Goal: Navigation & Orientation: Understand site structure

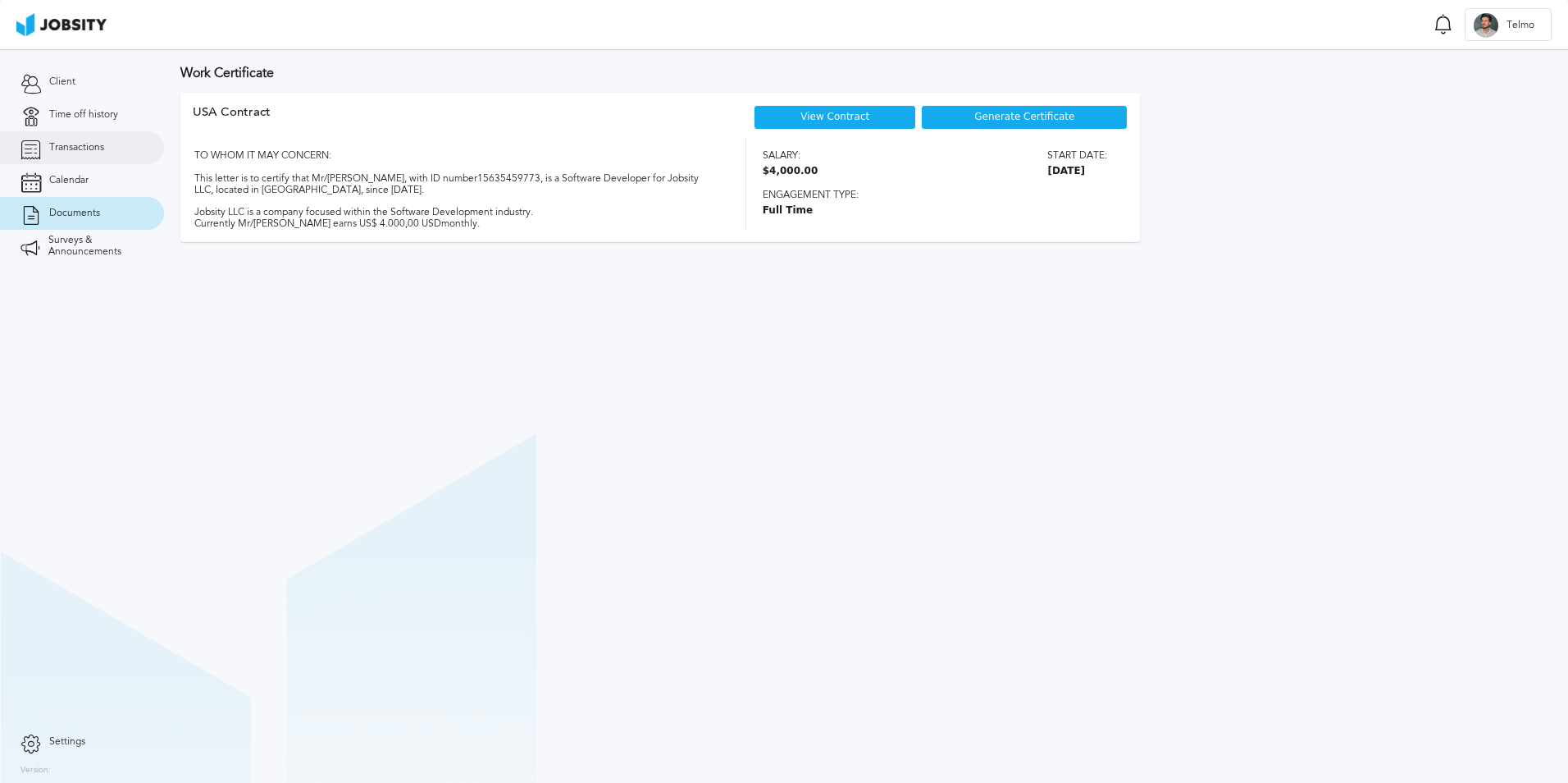
click at [115, 141] on link "Transactions" at bounding box center [82, 147] width 164 height 33
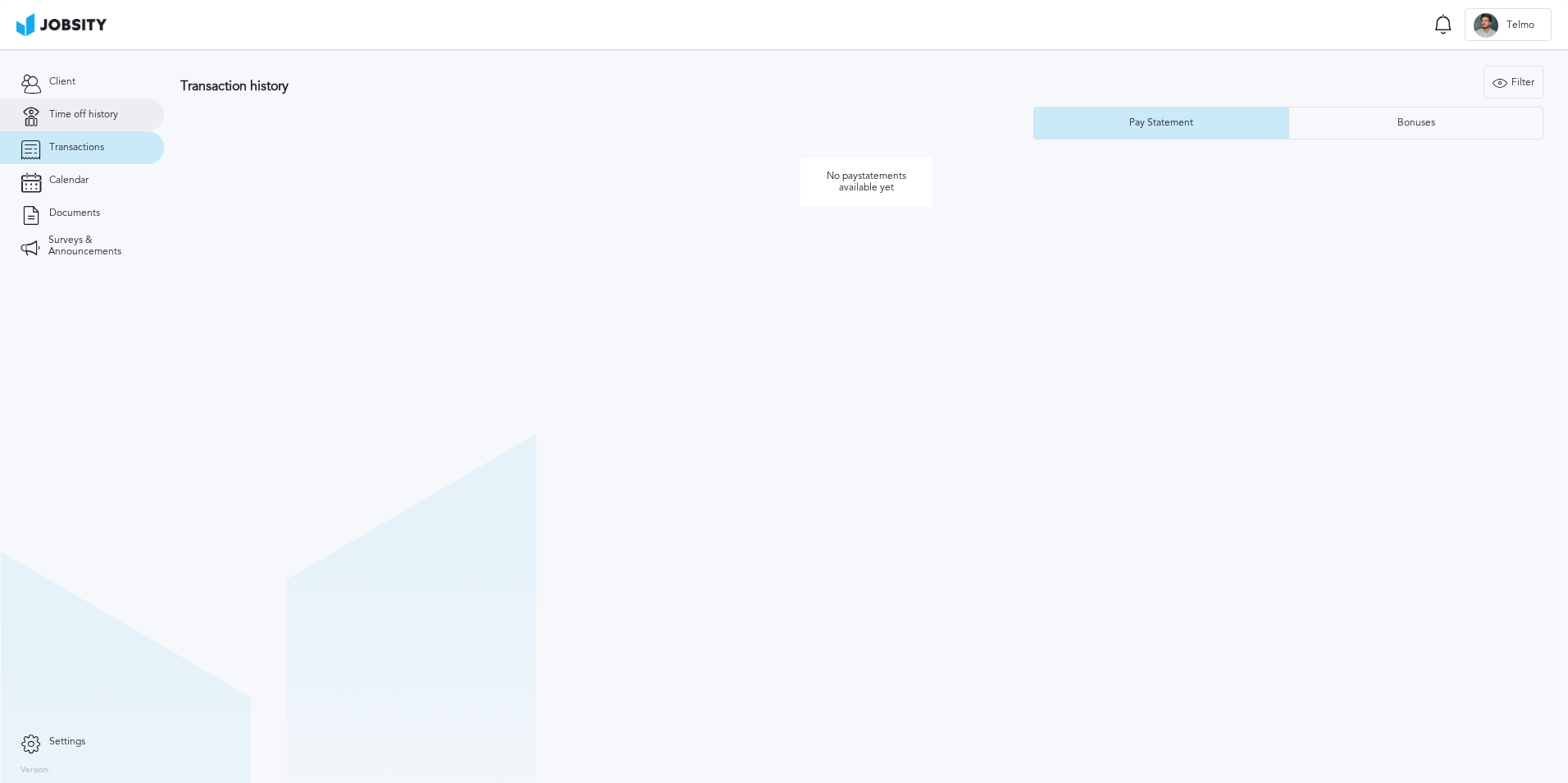
click at [64, 113] on span "Time off history" at bounding box center [83, 115] width 69 height 12
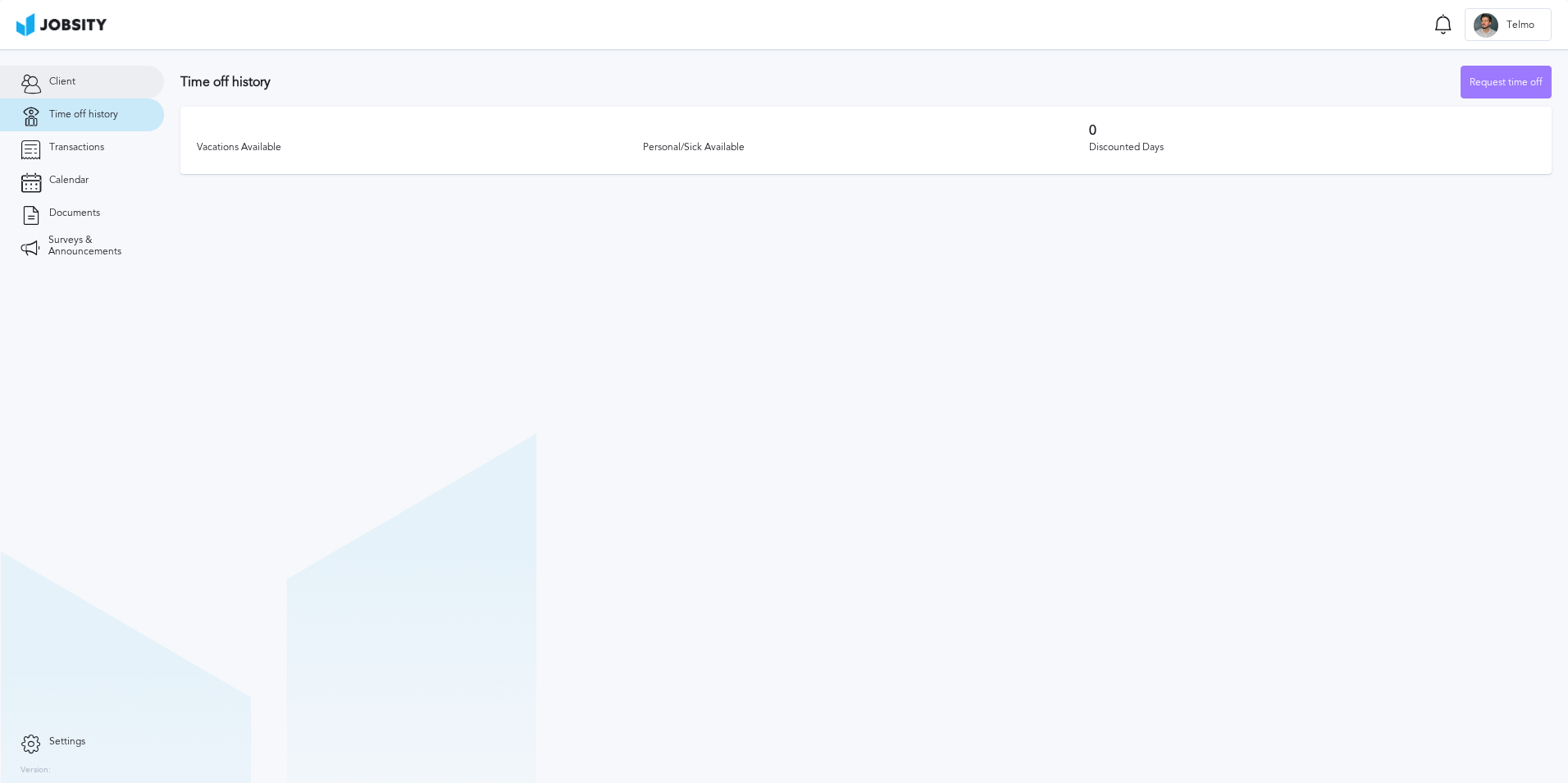
click at [70, 86] on span "Client" at bounding box center [61, 82] width 26 height 12
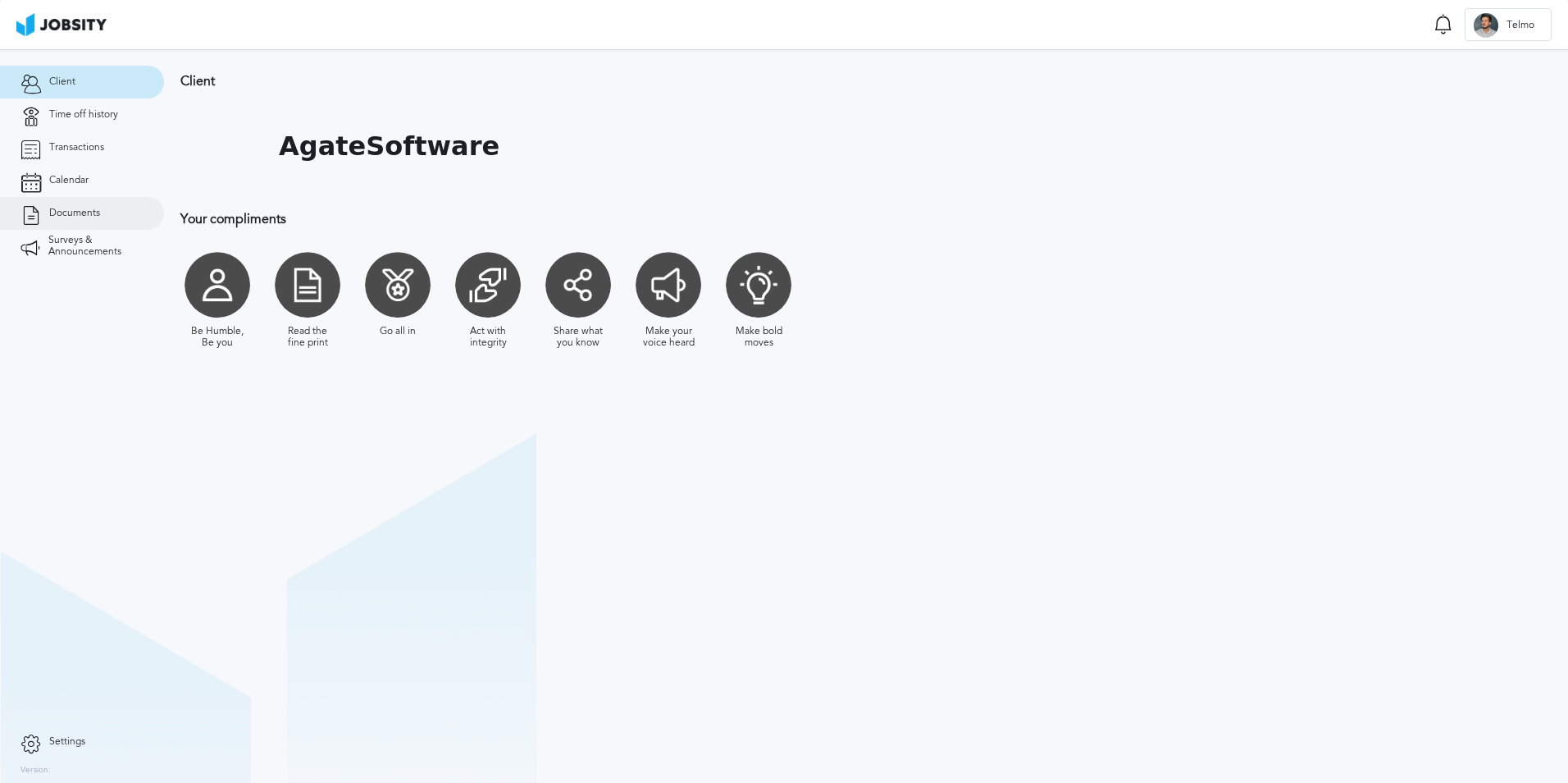
click at [93, 200] on link "Documents" at bounding box center [82, 214] width 164 height 33
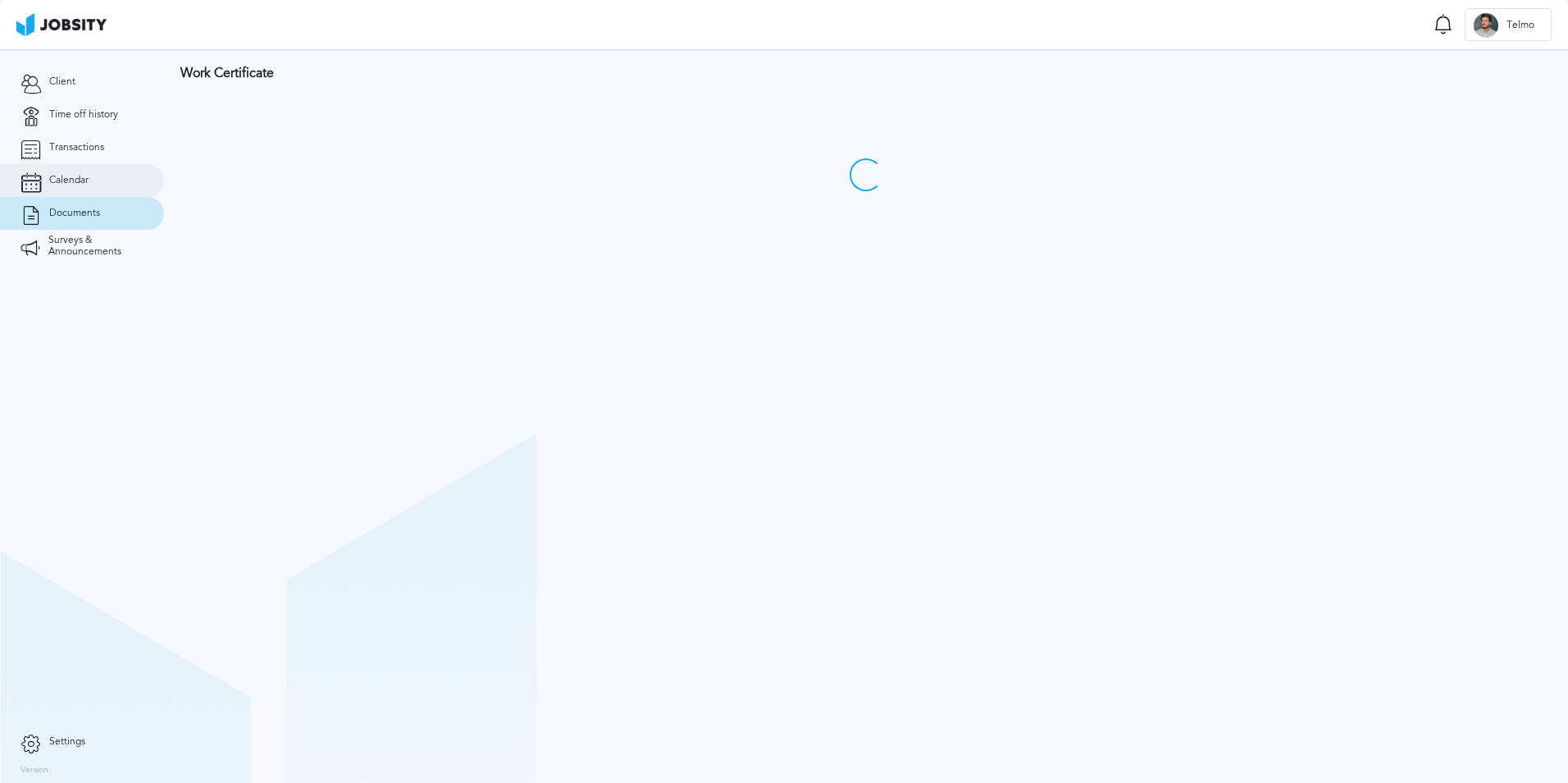
click at [101, 183] on link "Calendar" at bounding box center [82, 181] width 164 height 33
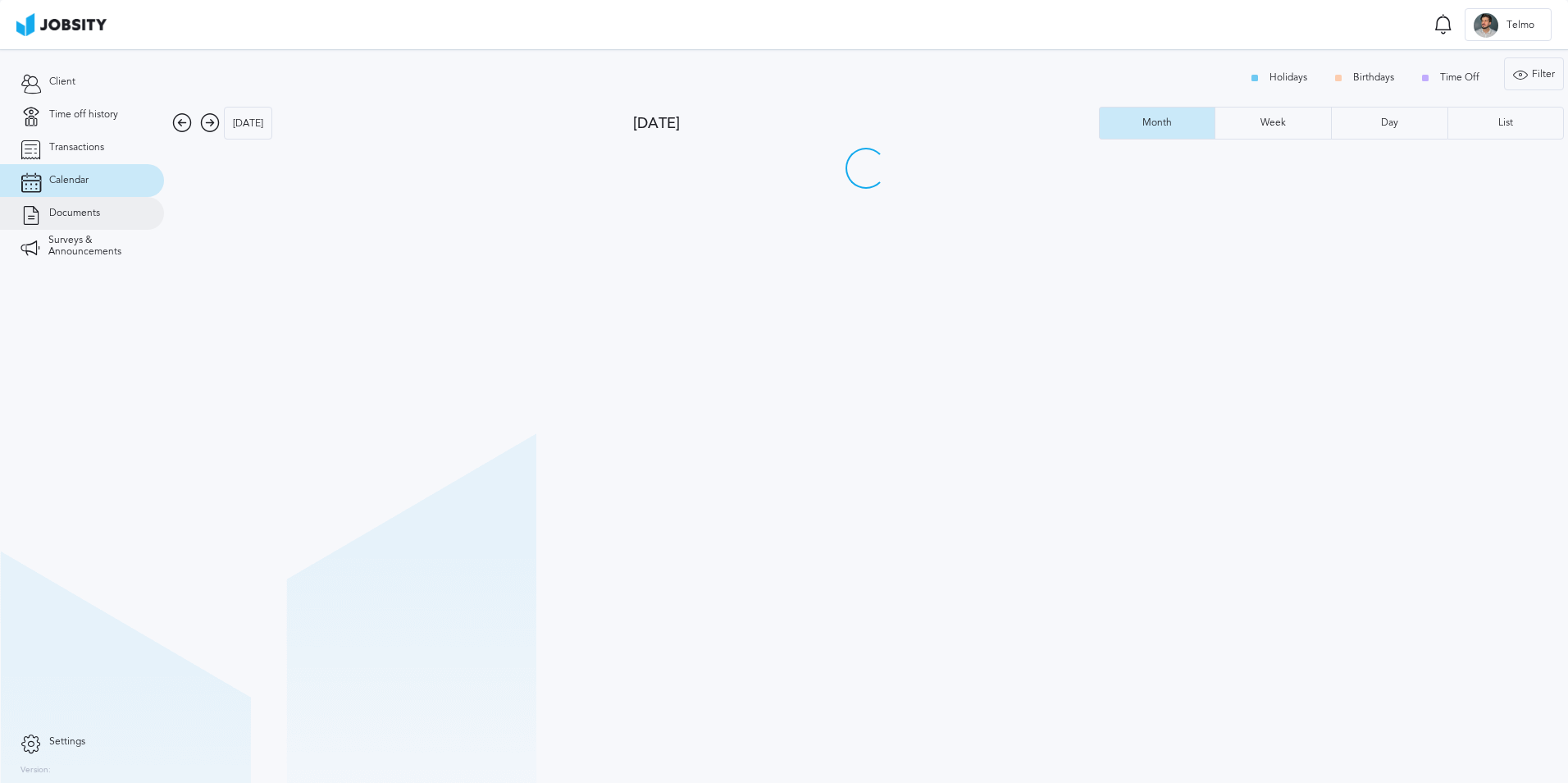
click at [99, 208] on span "Documents" at bounding box center [74, 214] width 51 height 12
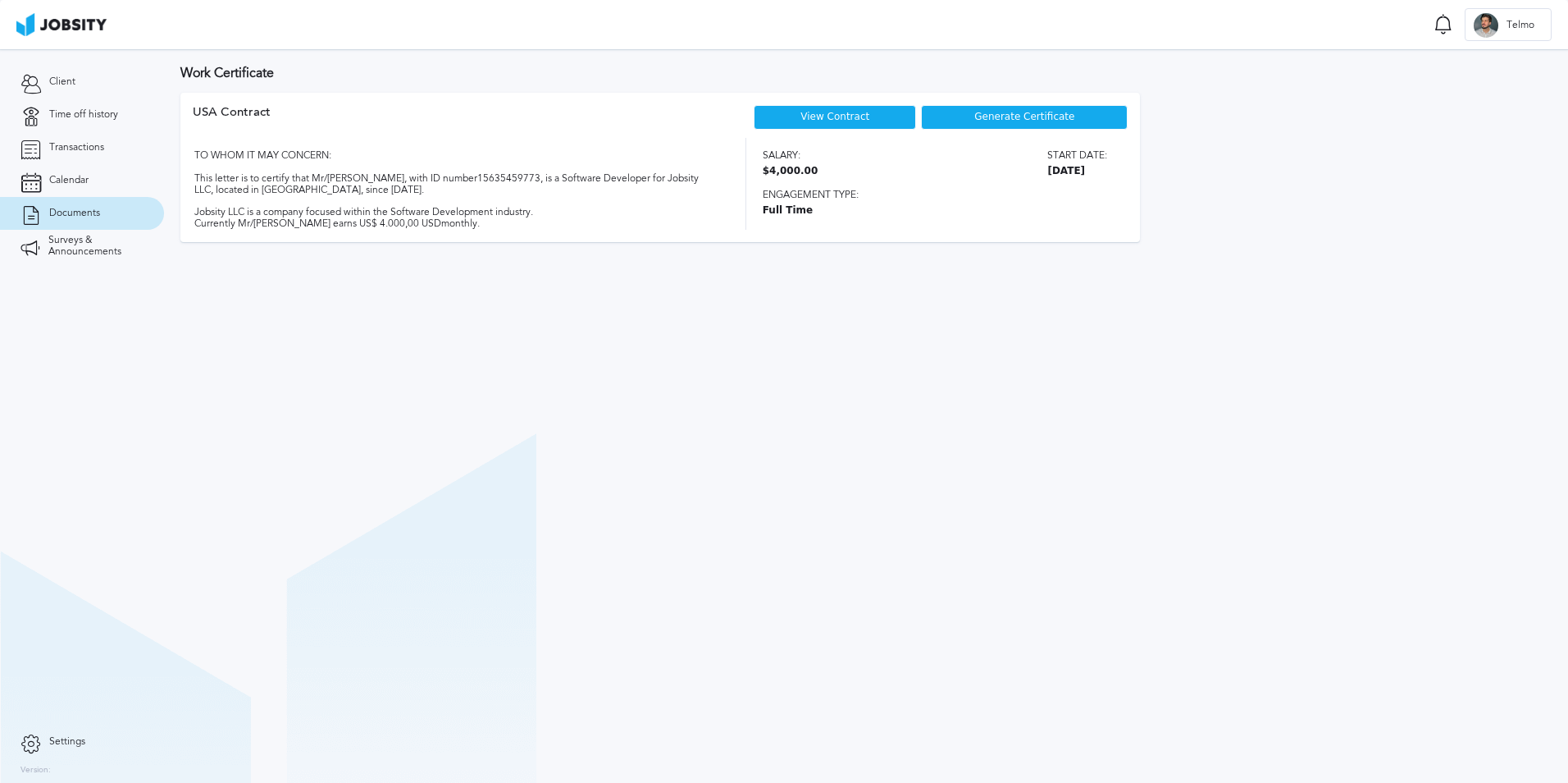
click at [19, 272] on section "Client Time off history Transactions Calendar Documents Surveys & Announcements" at bounding box center [82, 387] width 164 height 677
click at [58, 246] on span "Surveys & Announcements" at bounding box center [97, 246] width 96 height 23
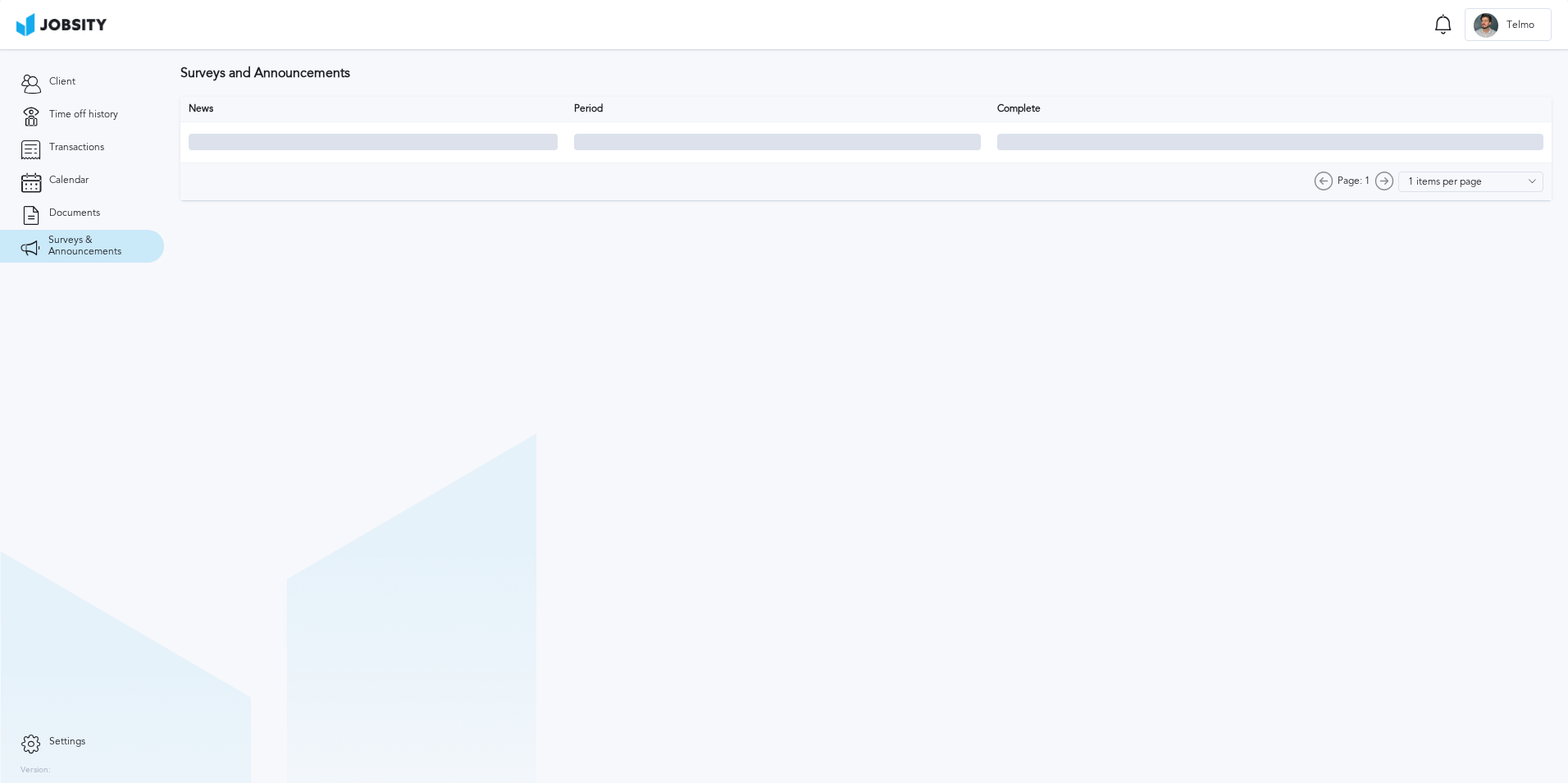
type input "10 items per page"
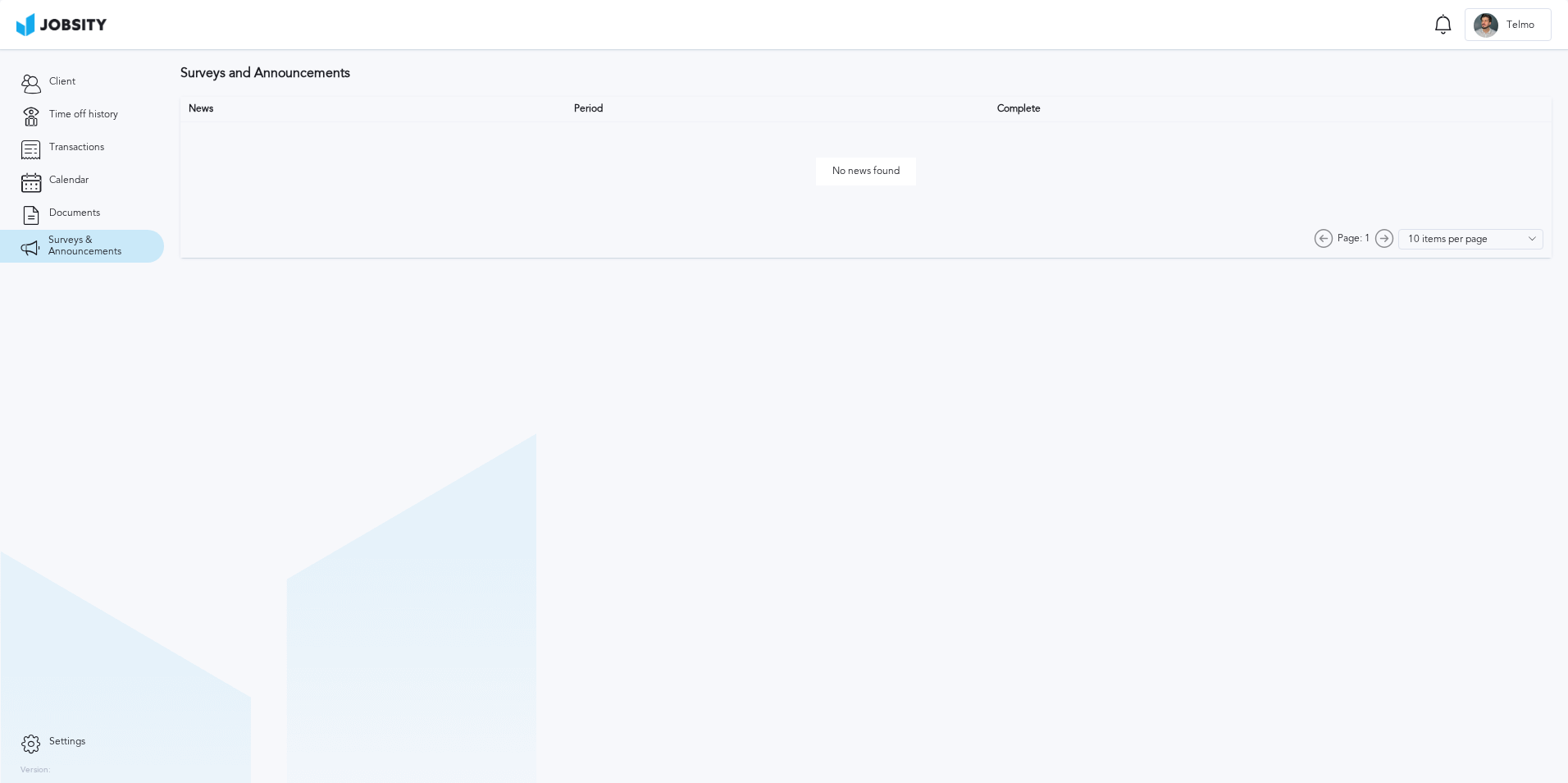
click at [381, 422] on section "Surveys and Announcements News Period Complete No news found Page: 1 10 items p…" at bounding box center [865, 415] width 1404 height 733
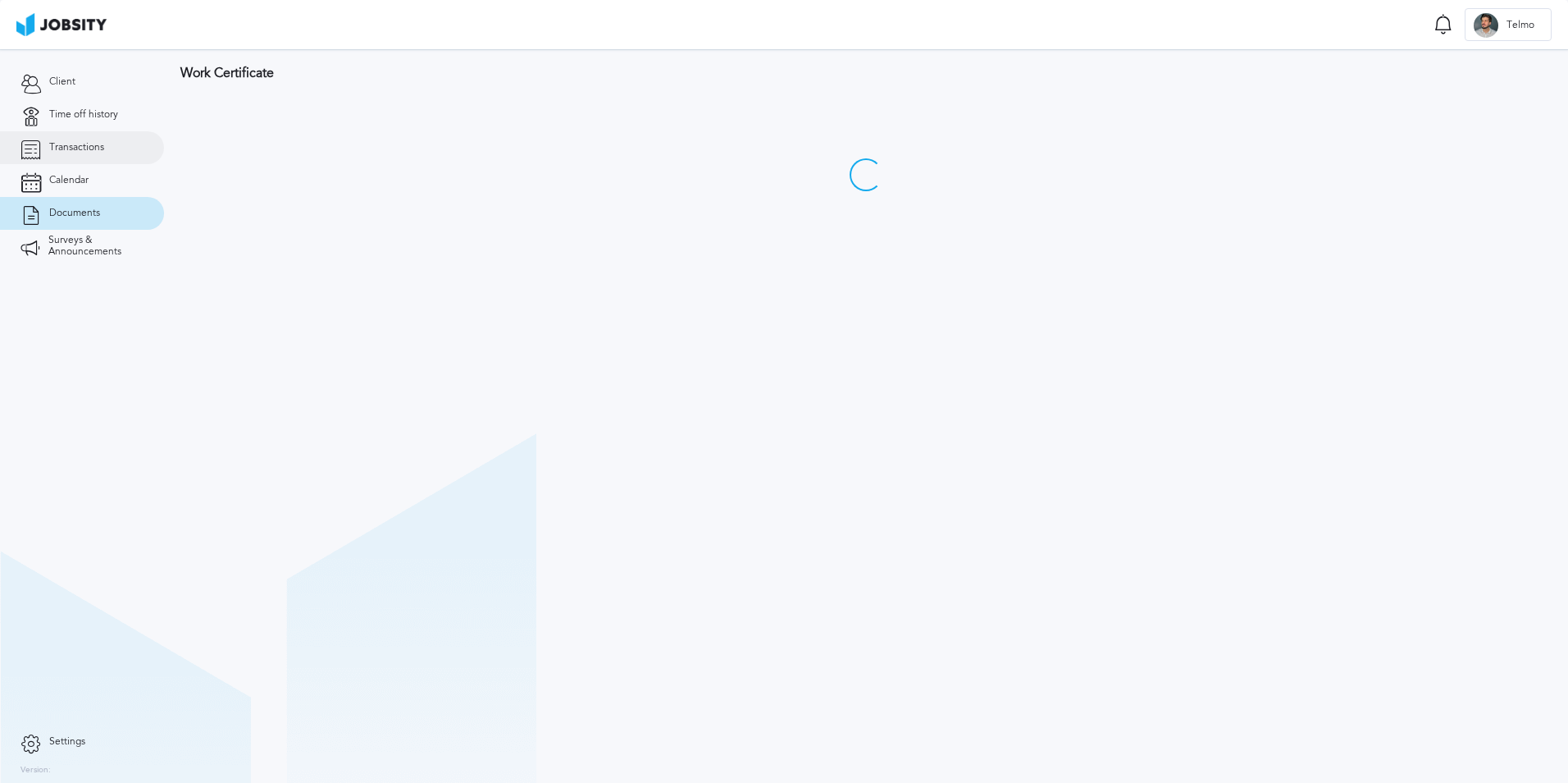
click at [110, 151] on link "Transactions" at bounding box center [82, 147] width 164 height 33
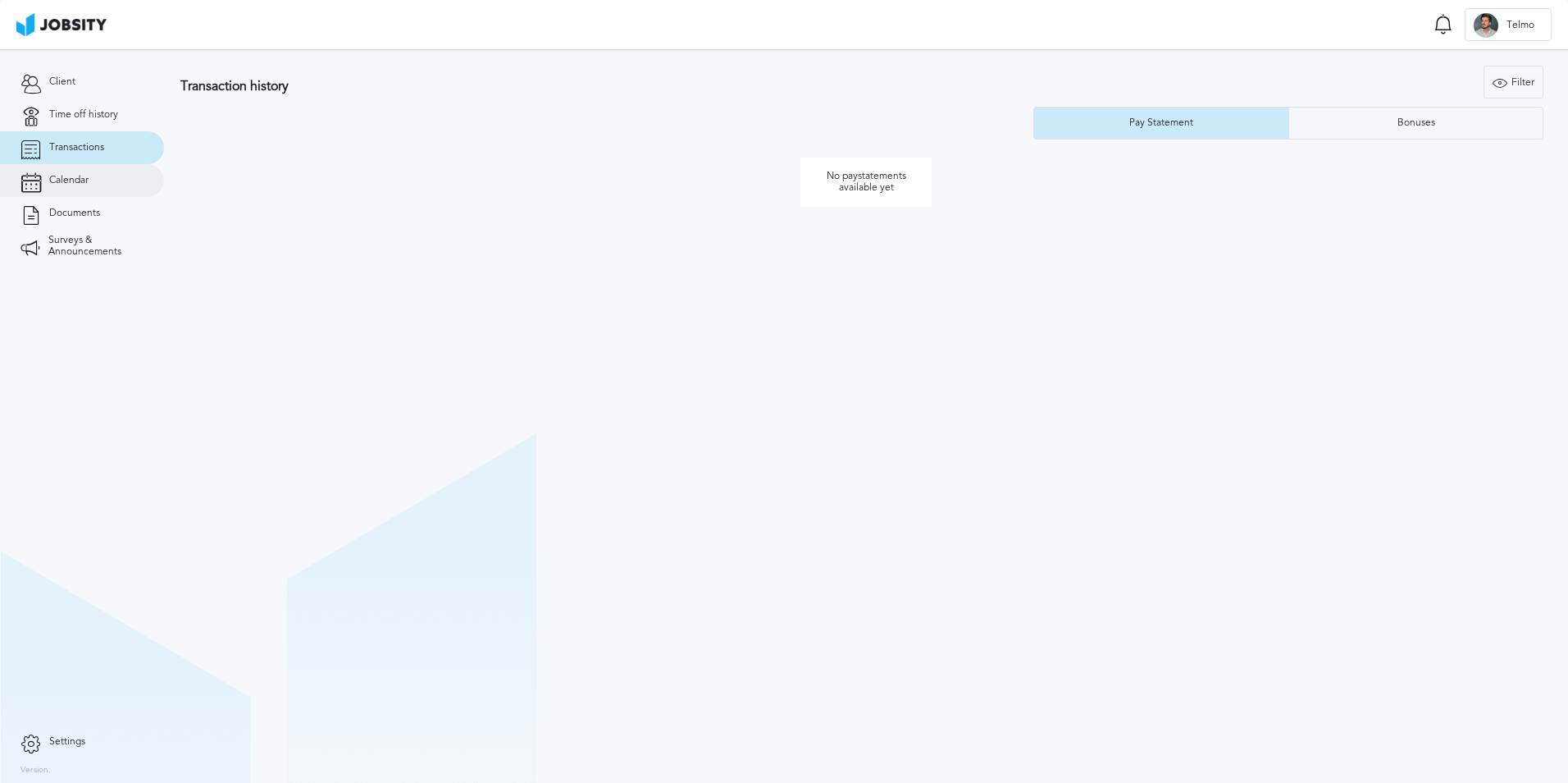
click at [88, 187] on link "Calendar" at bounding box center [82, 181] width 164 height 33
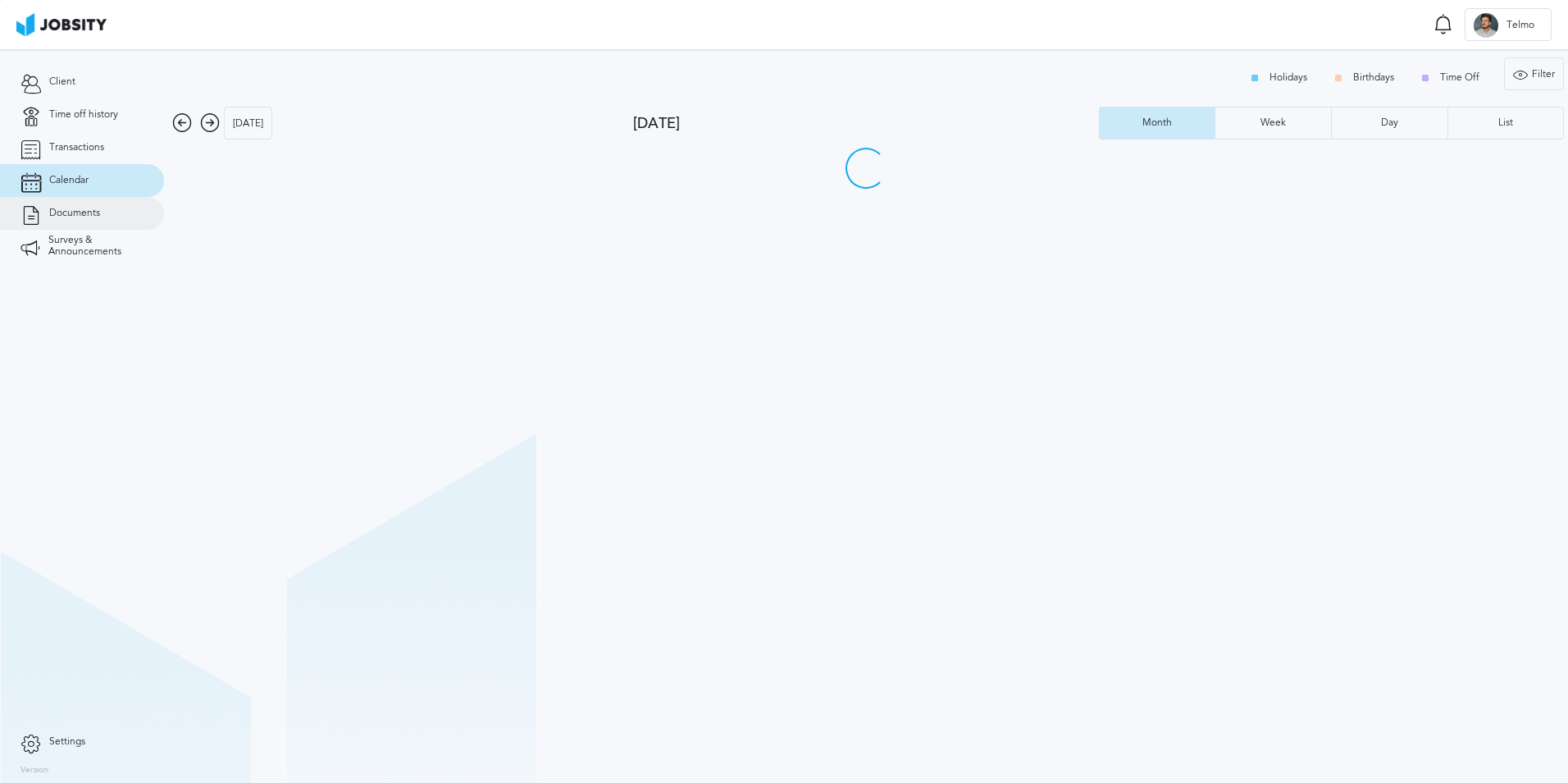
click at [80, 220] on link "Documents" at bounding box center [82, 214] width 164 height 33
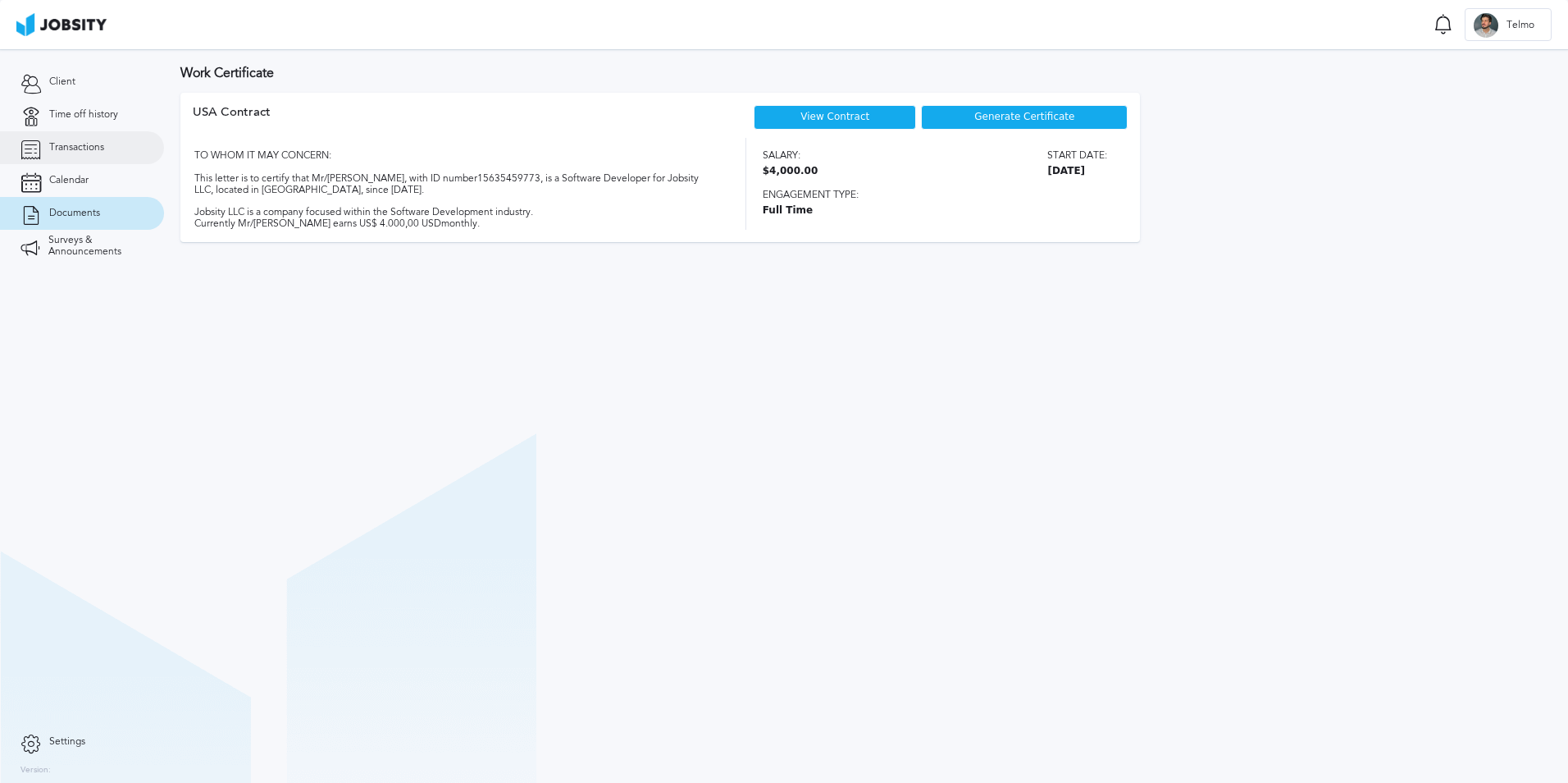
click at [99, 151] on span "Transactions" at bounding box center [76, 147] width 55 height 12
